Goal: Information Seeking & Learning: Find specific fact

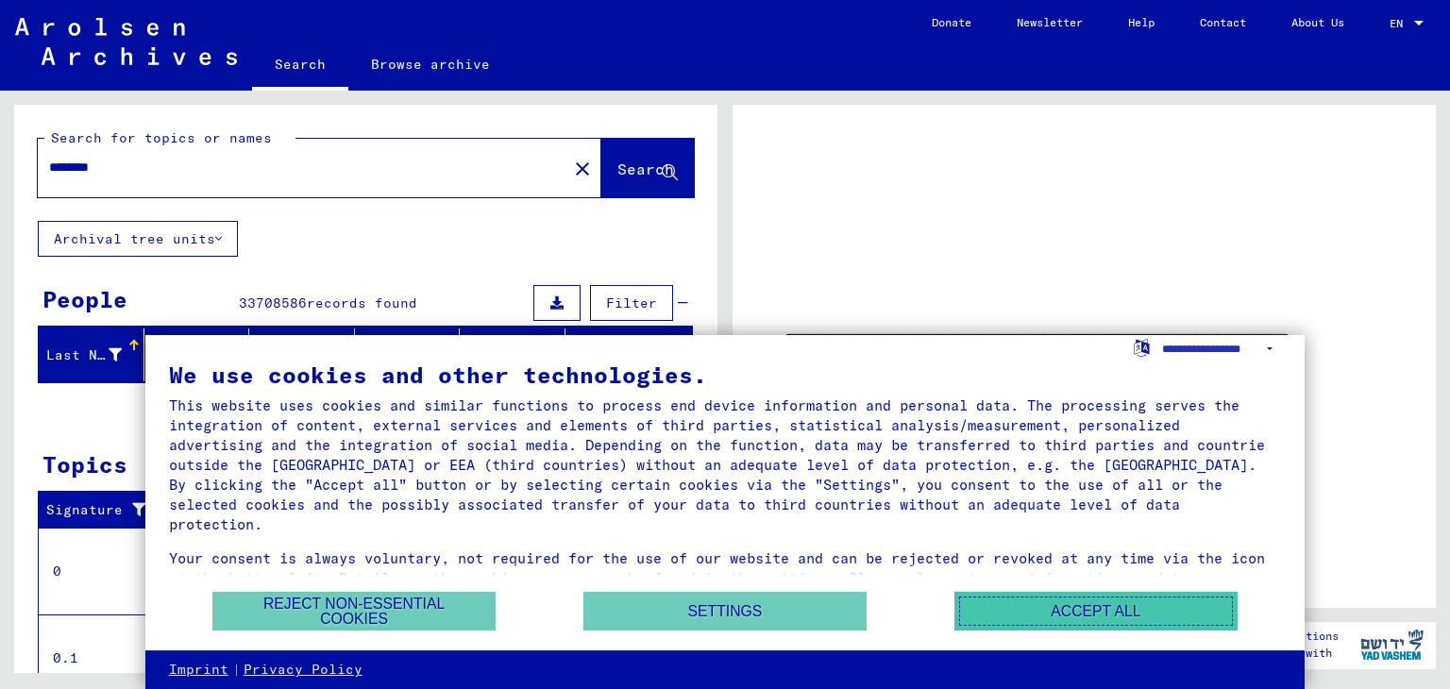
click at [1071, 604] on button "Accept all" at bounding box center [1095, 611] width 283 height 39
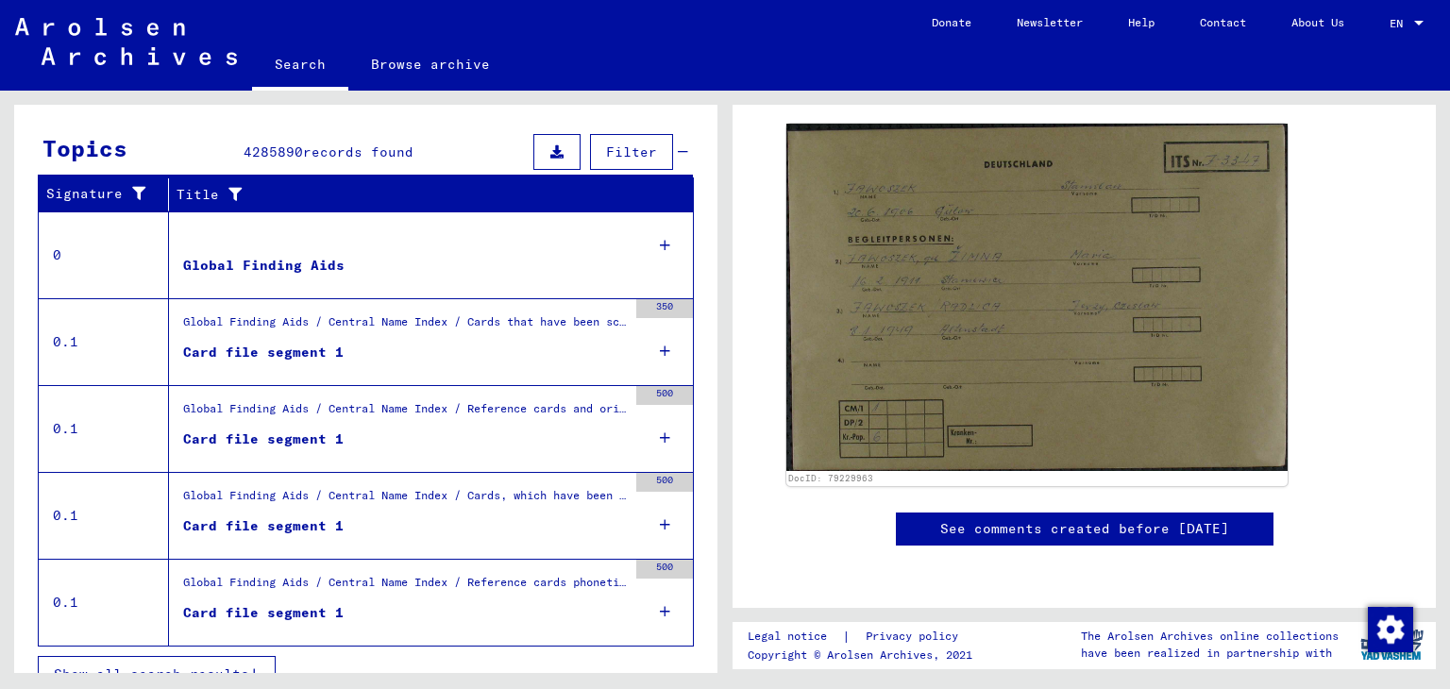
scroll to position [340, 0]
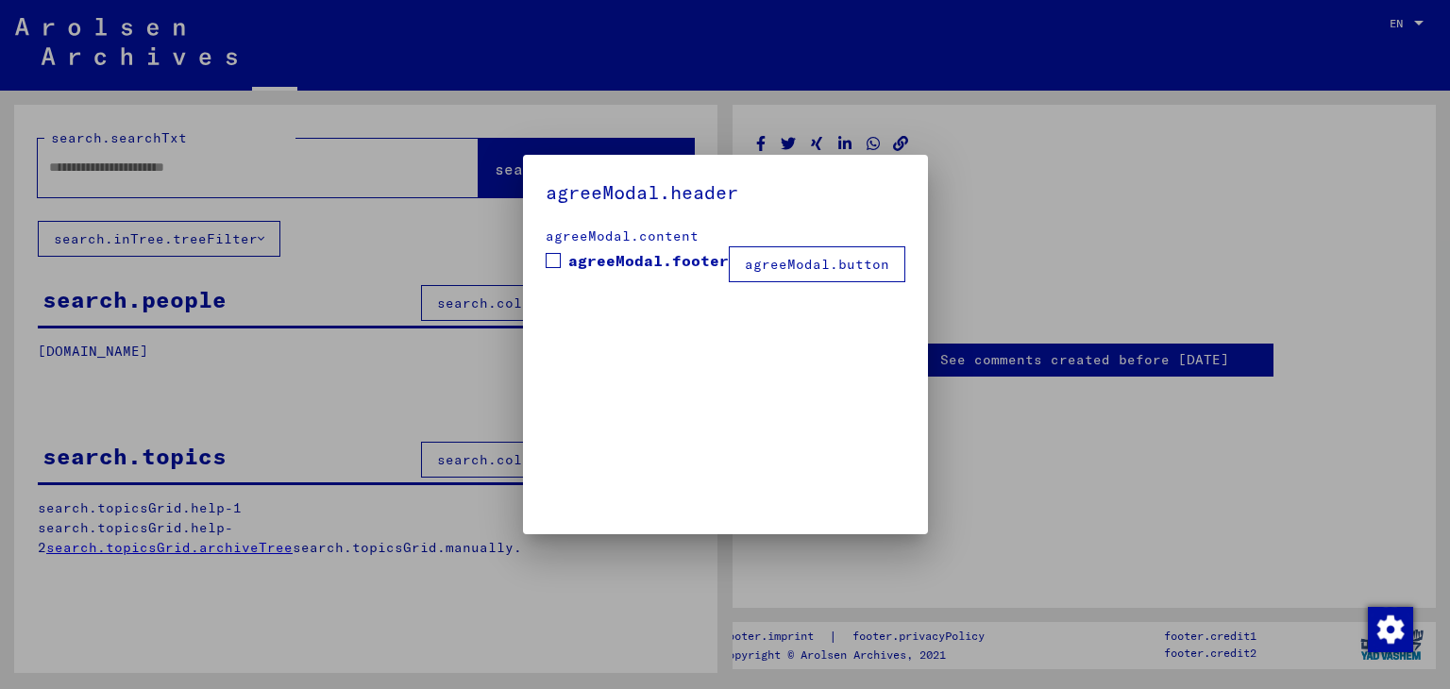
type input "********"
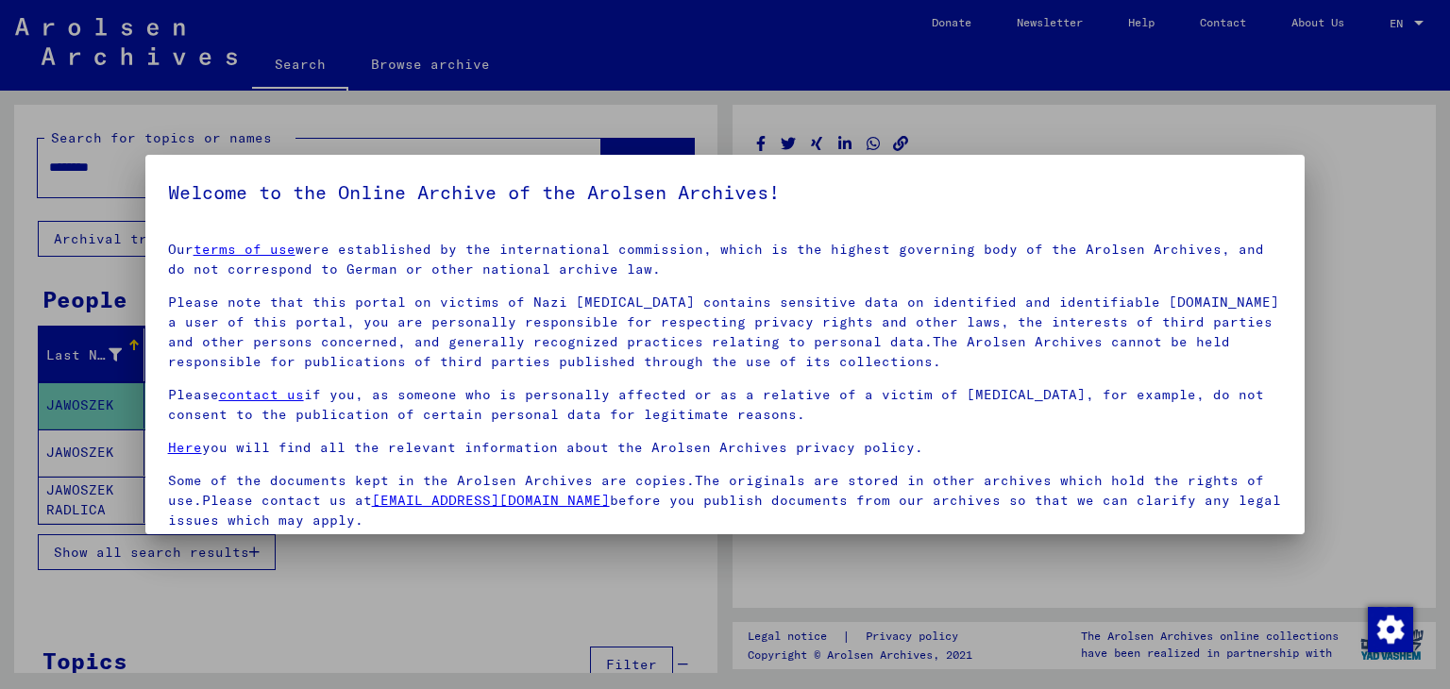
scroll to position [145, 0]
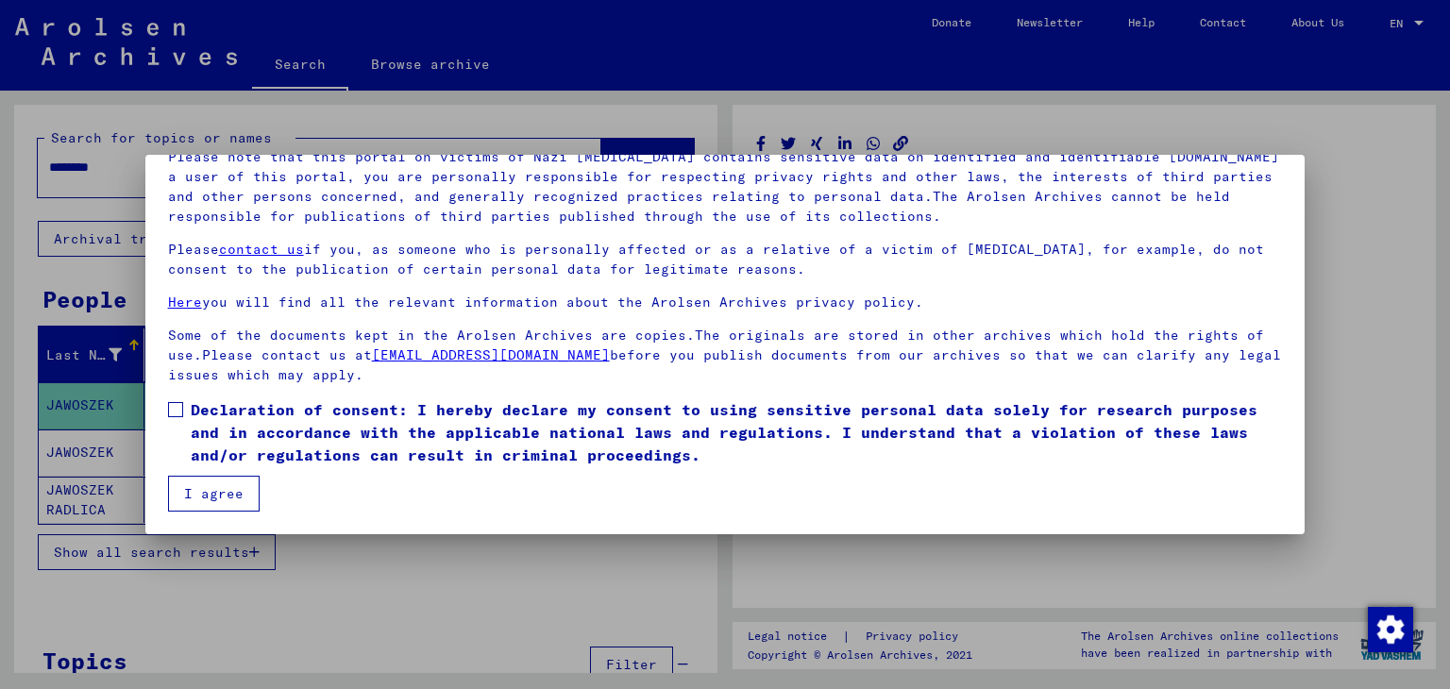
click at [177, 412] on span at bounding box center [175, 409] width 15 height 15
click at [223, 486] on button "I agree" at bounding box center [214, 494] width 92 height 36
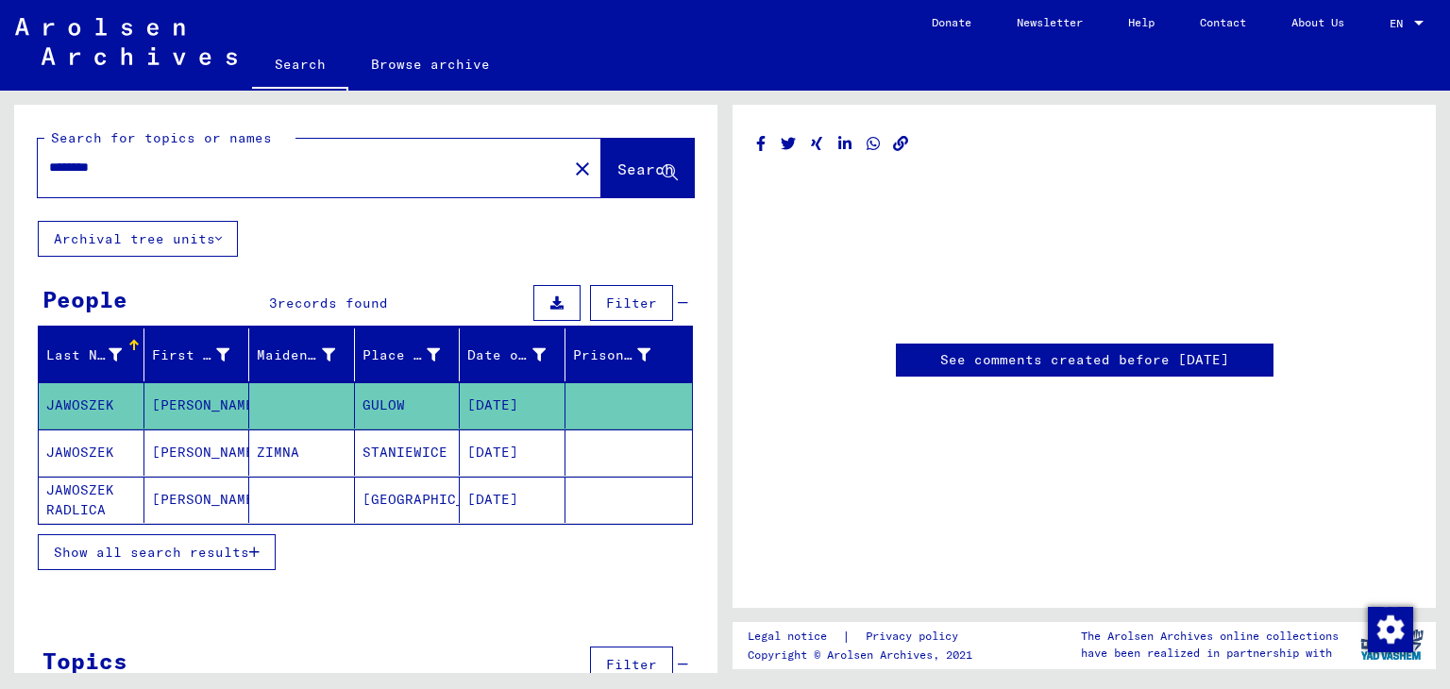
click at [80, 507] on mat-cell "JAWOSZEK RADLICA" at bounding box center [92, 500] width 106 height 46
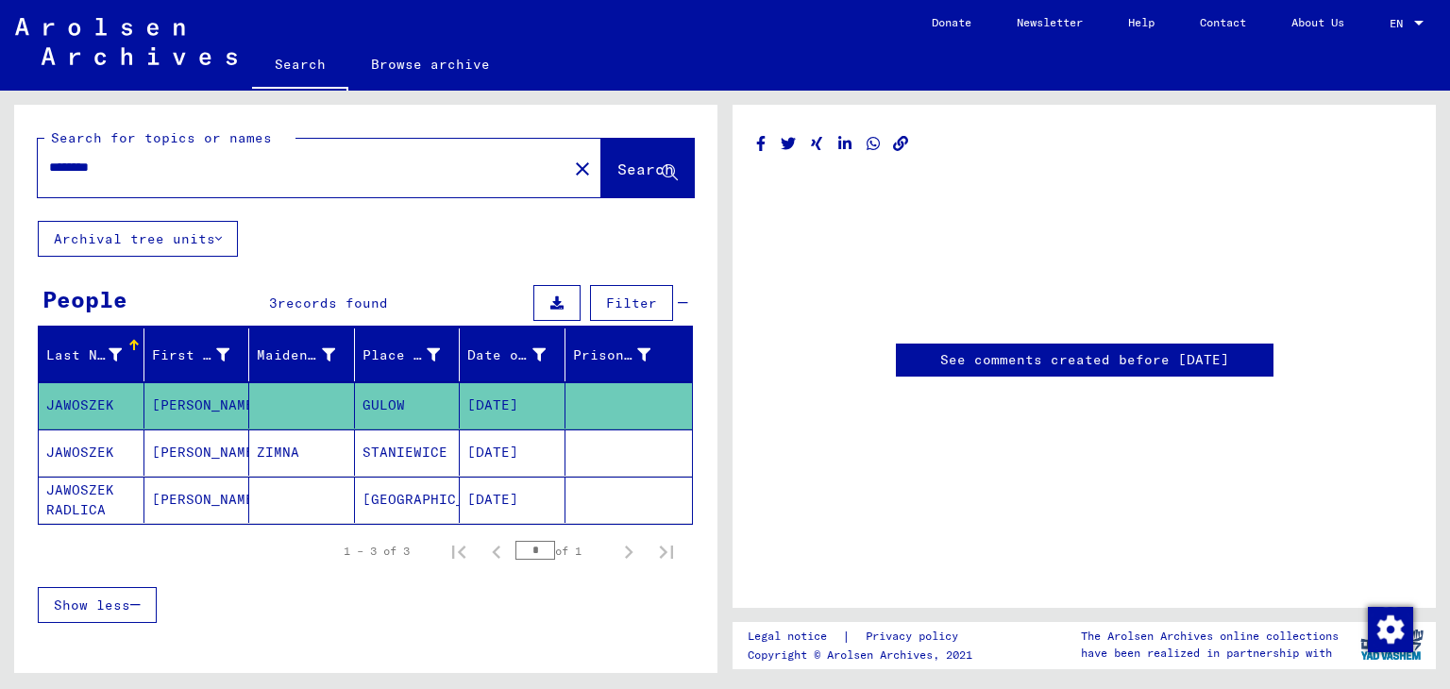
click at [99, 496] on mat-cell "JAWOSZEK RADLICA" at bounding box center [92, 500] width 106 height 46
